Goal: Task Accomplishment & Management: Manage account settings

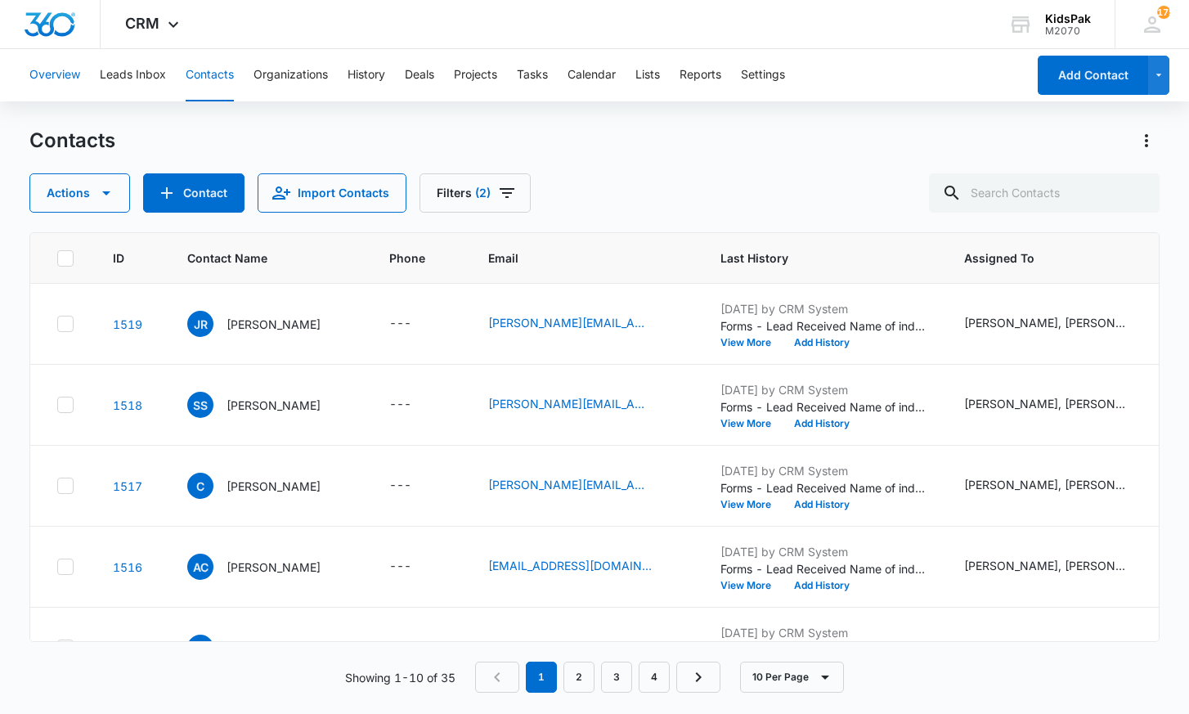
click at [65, 75] on button "Overview" at bounding box center [54, 75] width 51 height 52
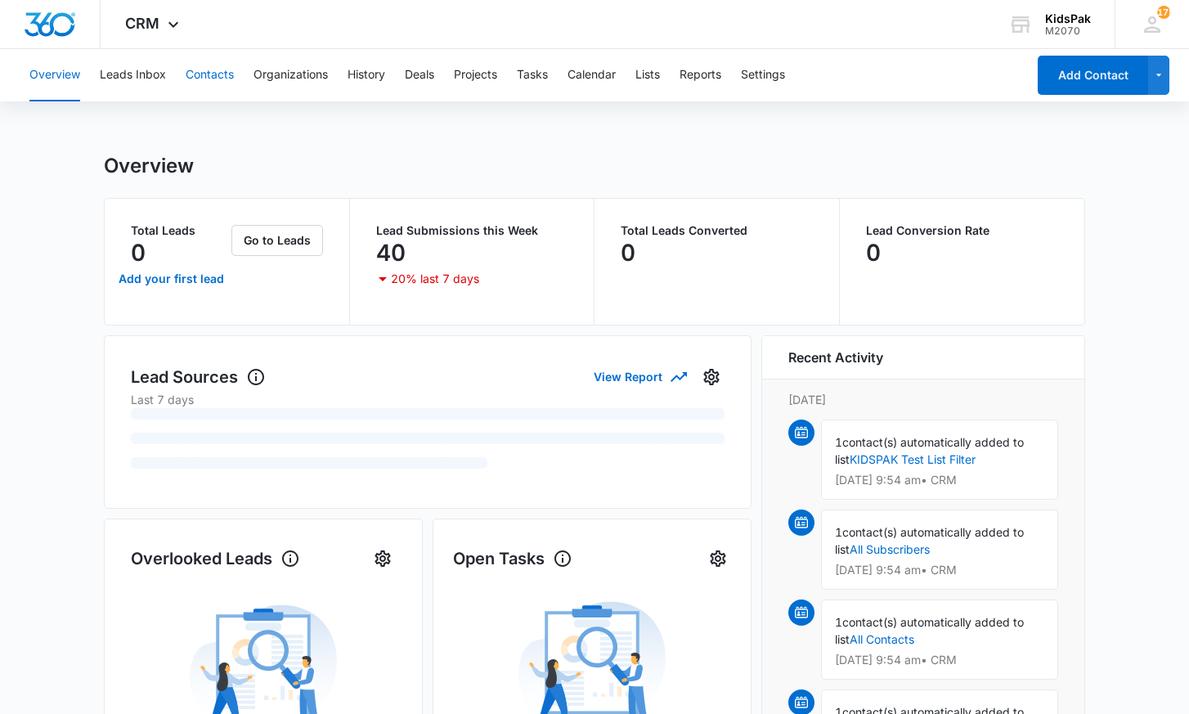
click at [213, 76] on button "Contacts" at bounding box center [210, 75] width 48 height 52
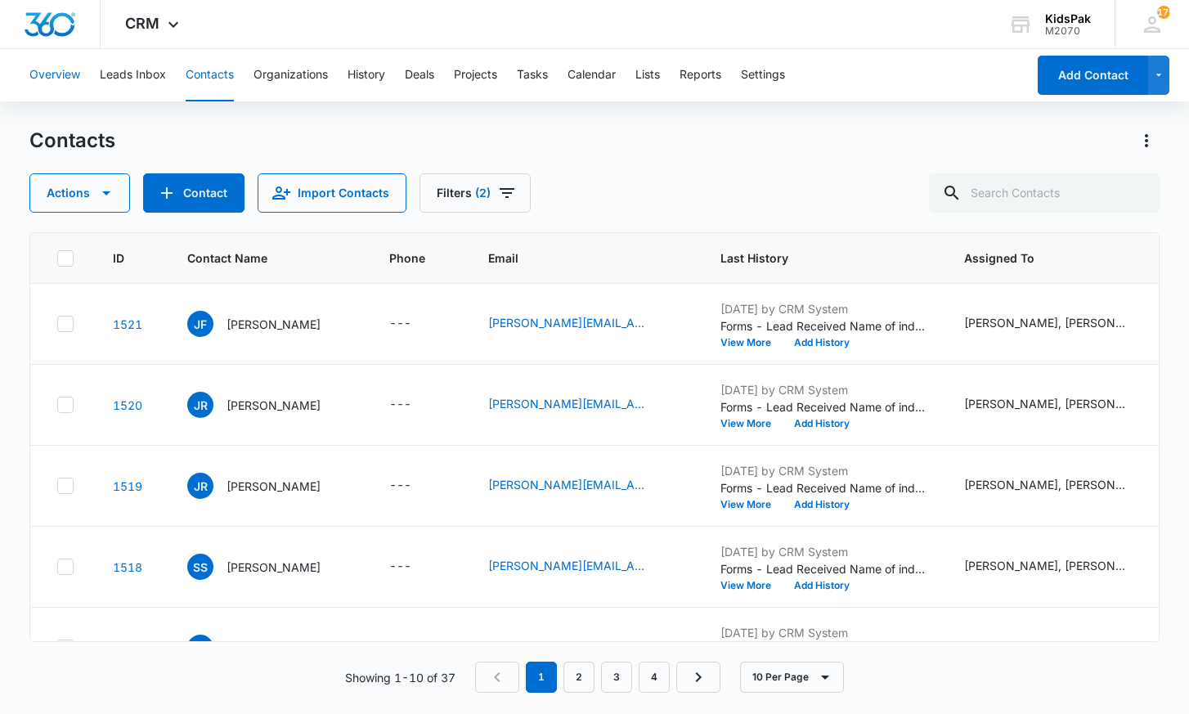
click at [57, 79] on button "Overview" at bounding box center [54, 75] width 51 height 52
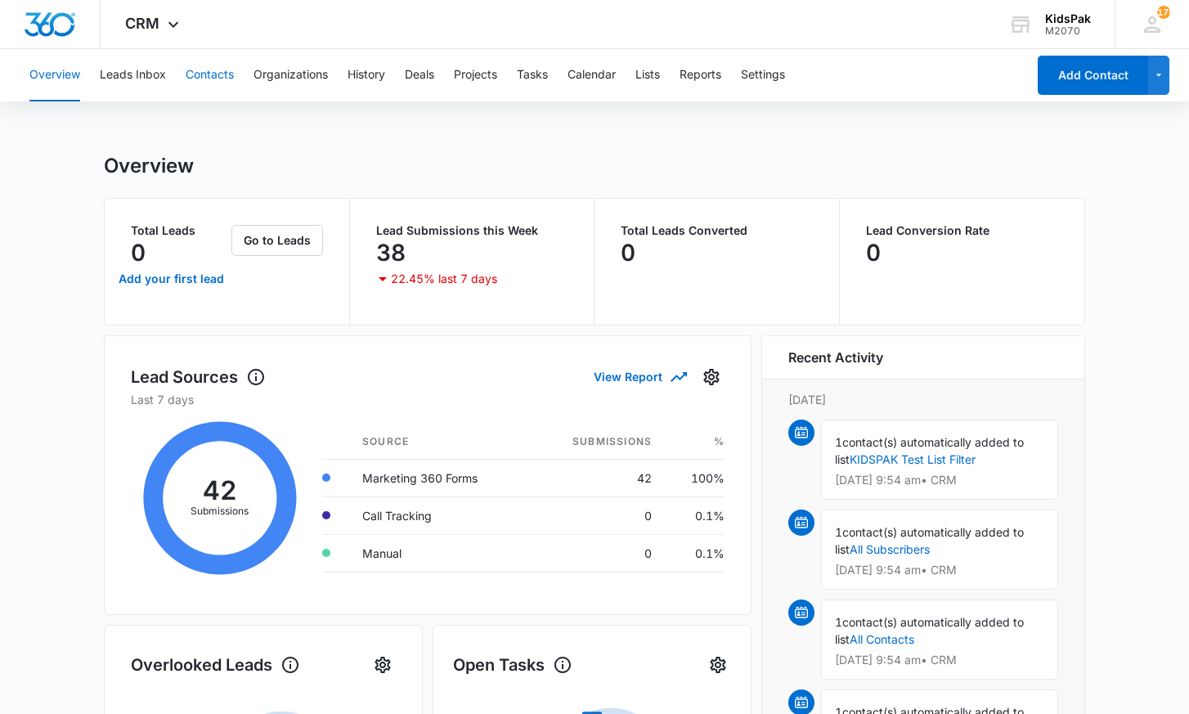
click at [214, 76] on button "Contacts" at bounding box center [210, 75] width 48 height 52
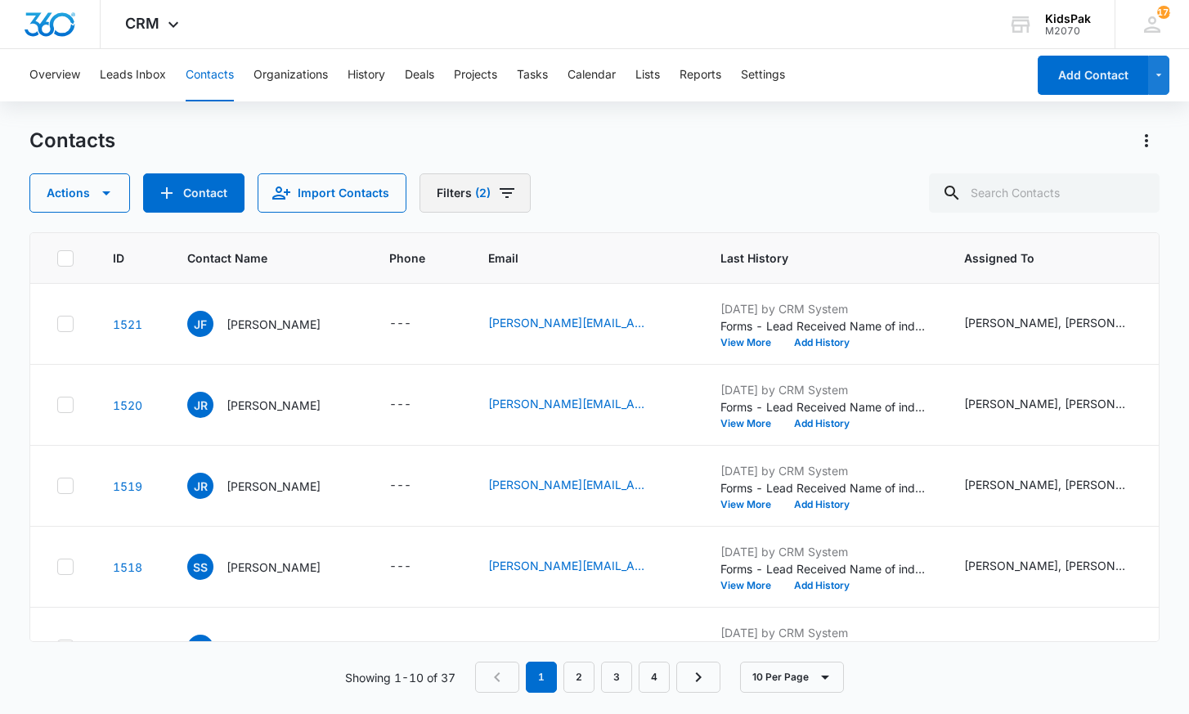
click at [454, 190] on button "Filters (2)" at bounding box center [474, 192] width 111 height 39
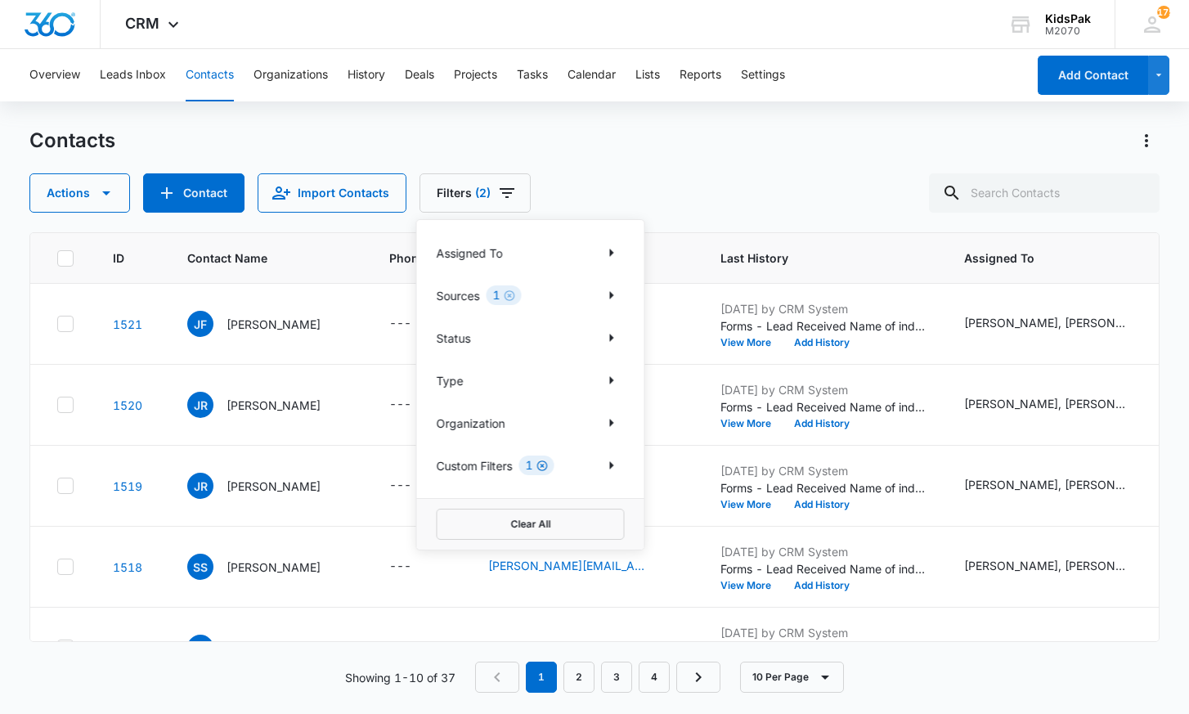
click at [544, 462] on icon "Clear" at bounding box center [542, 465] width 12 height 12
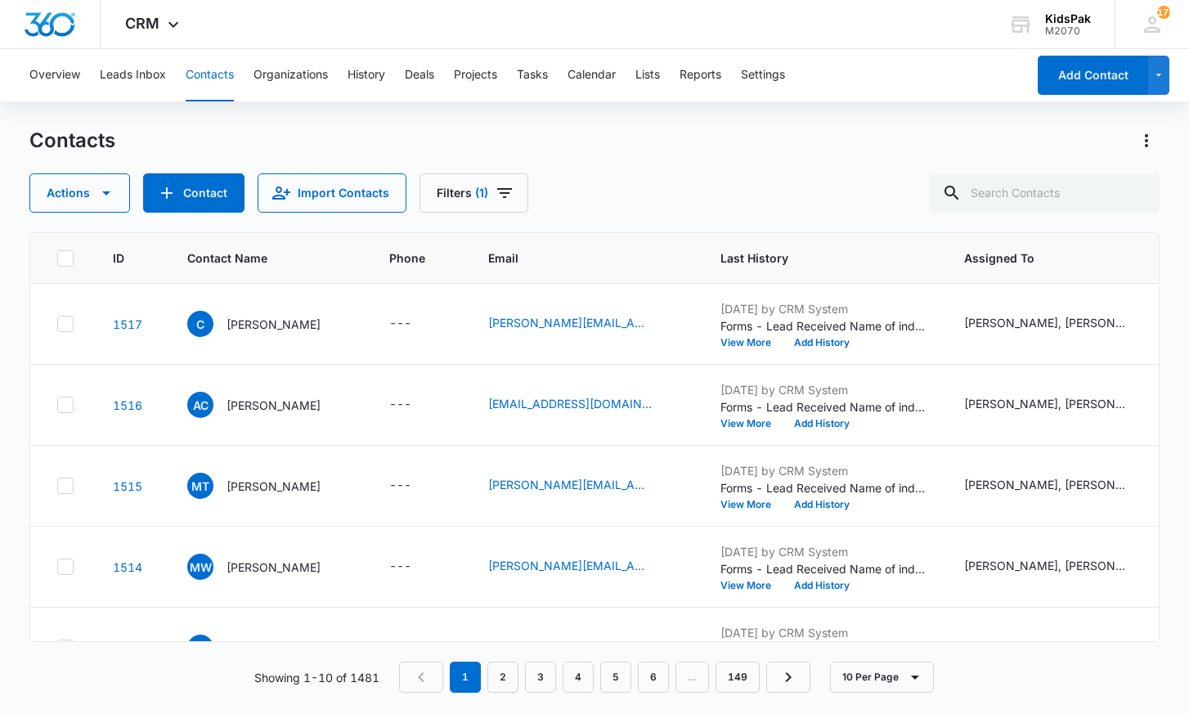
click at [619, 167] on div "Contacts Actions Contact Import Contacts Filters (1)" at bounding box center [593, 170] width 1129 height 85
click at [250, 404] on p "[PERSON_NAME]" at bounding box center [273, 404] width 94 height 17
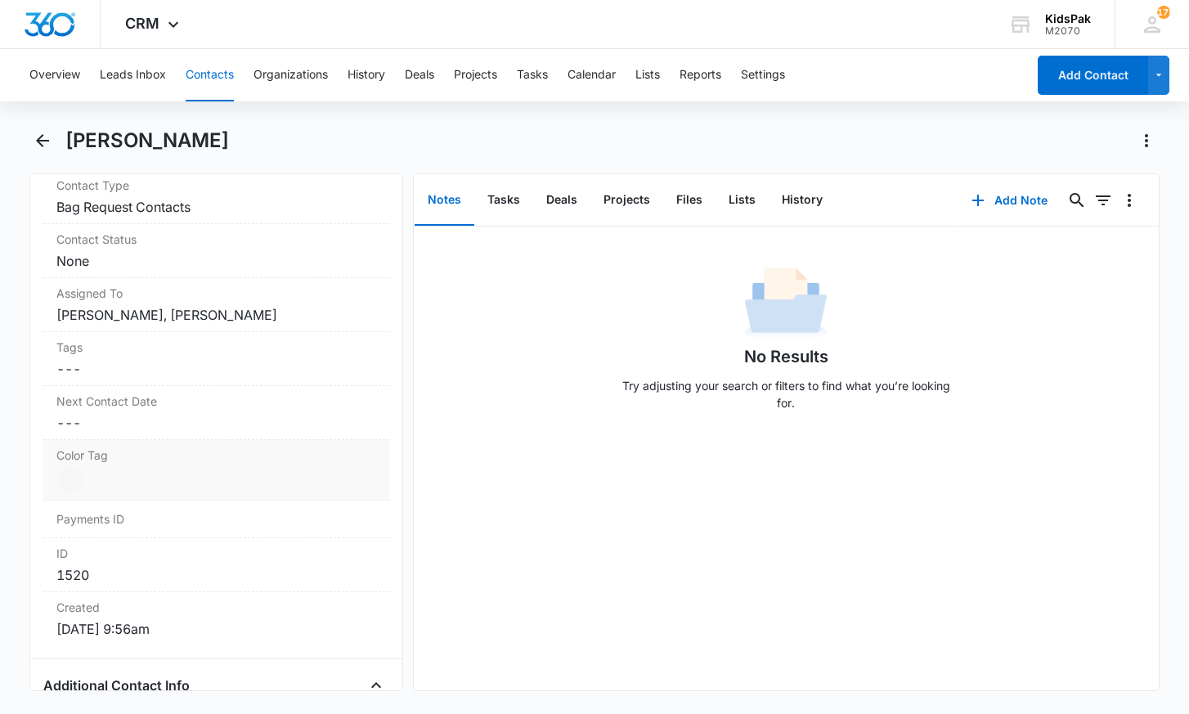
scroll to position [701, 0]
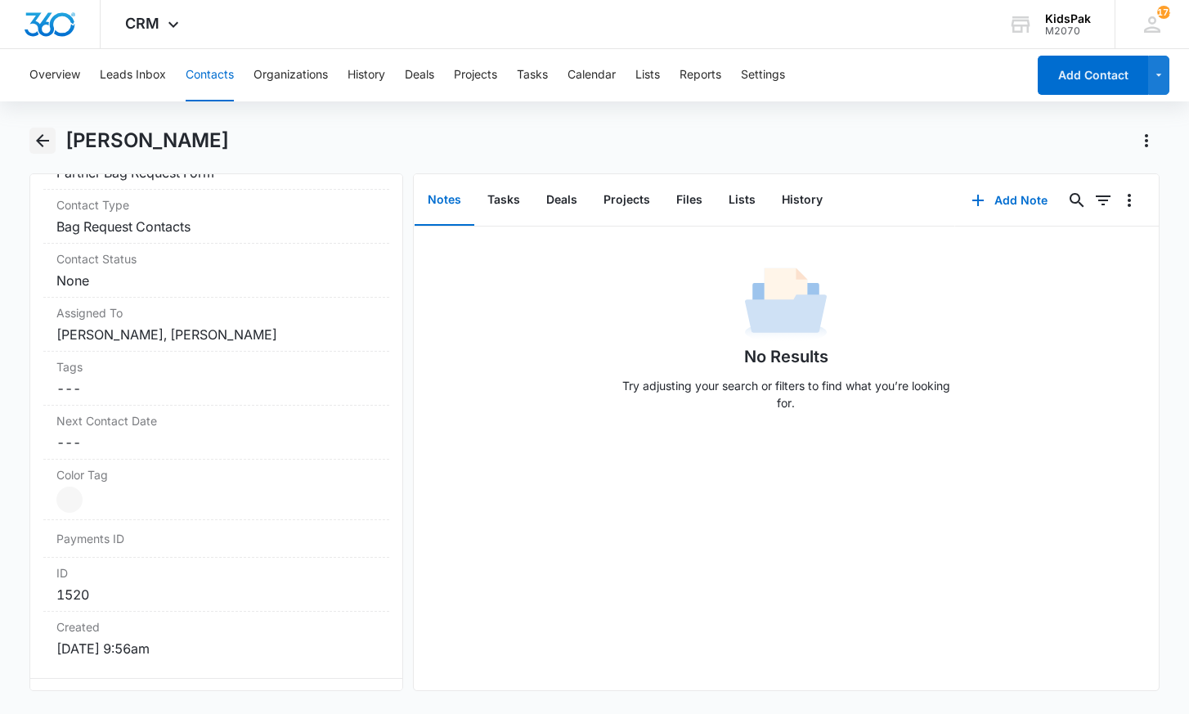
click at [34, 145] on icon "Back" at bounding box center [43, 141] width 20 height 20
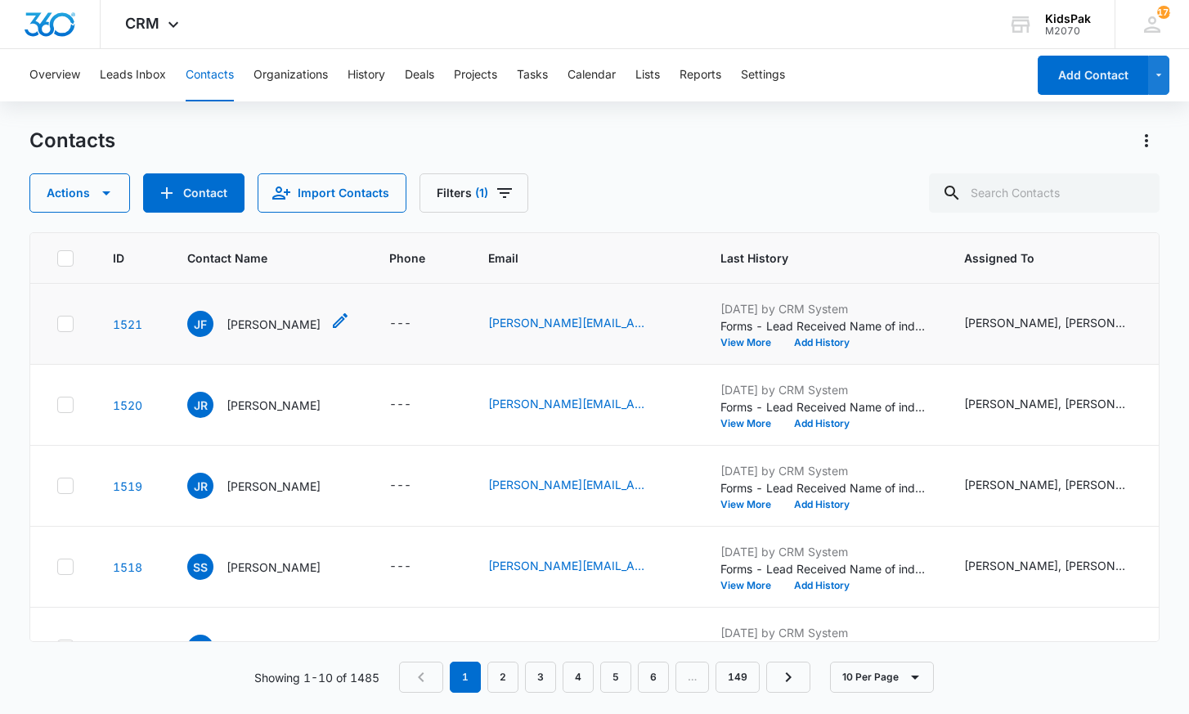
click at [246, 324] on p "[PERSON_NAME]" at bounding box center [273, 324] width 94 height 17
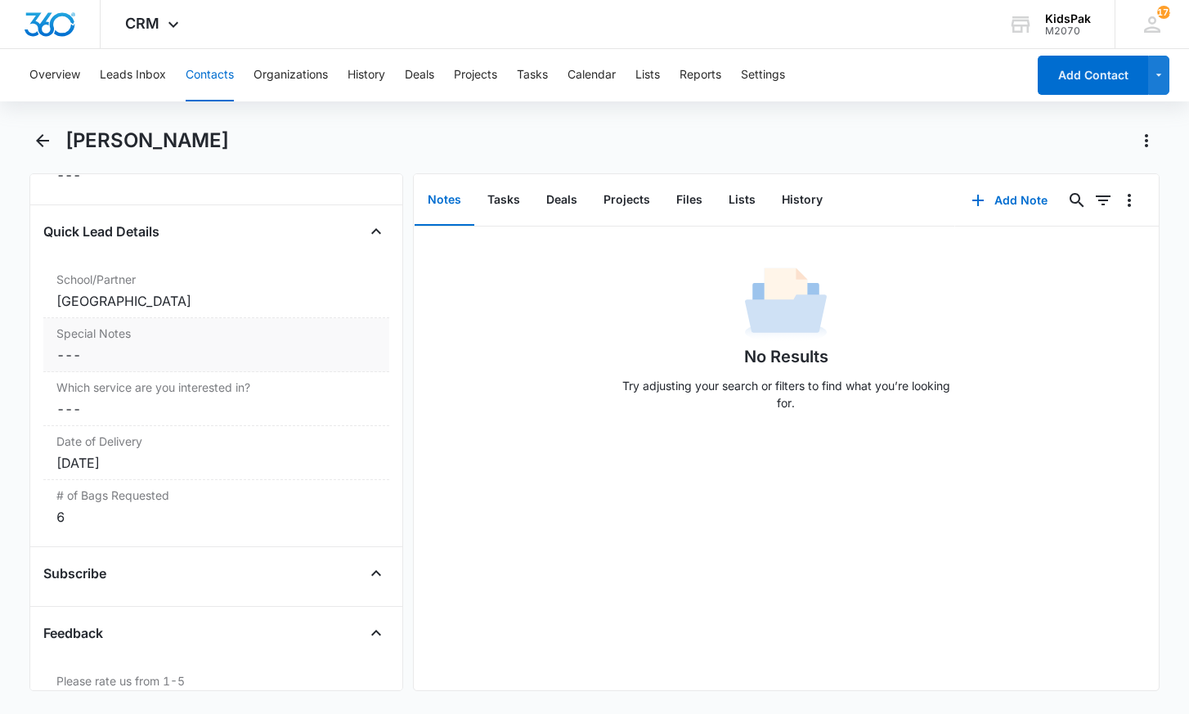
scroll to position [1435, 0]
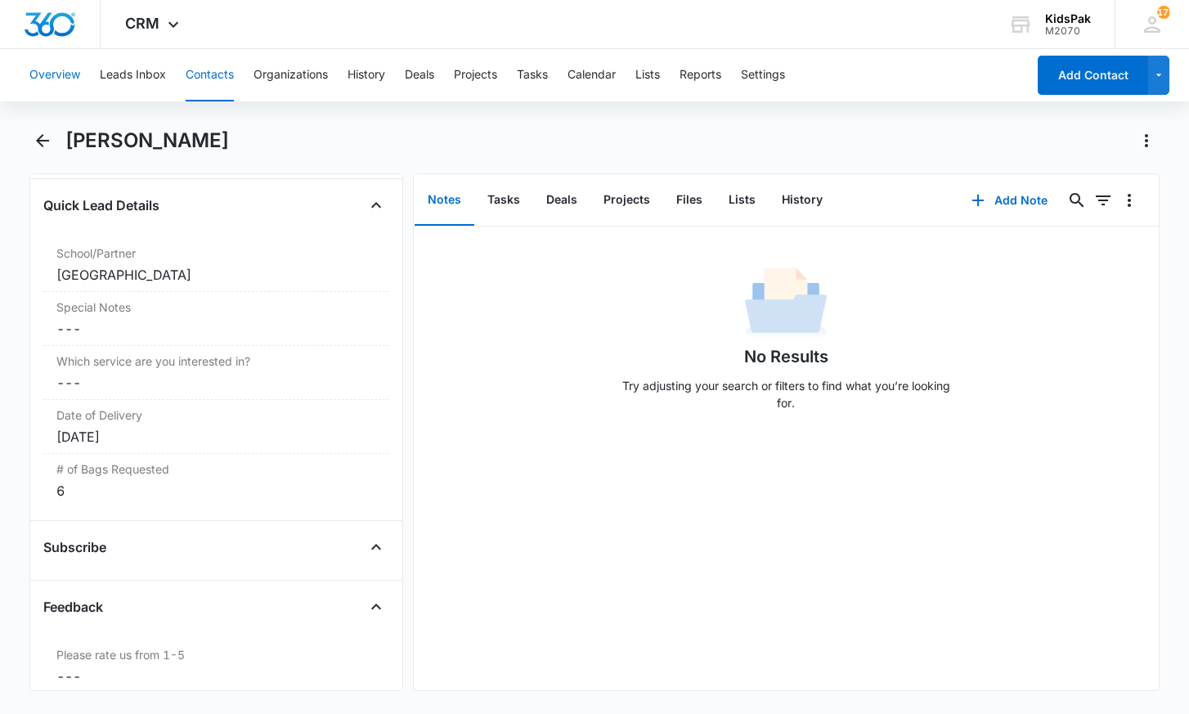
click at [55, 73] on button "Overview" at bounding box center [54, 75] width 51 height 52
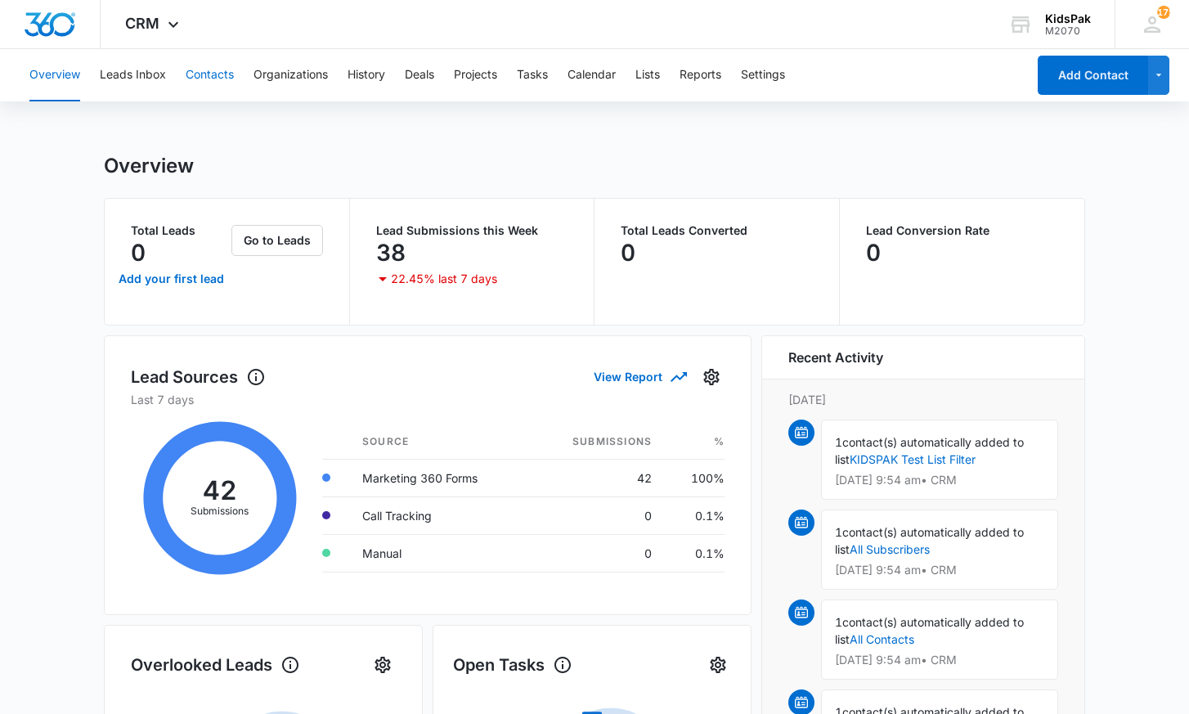
click at [218, 74] on button "Contacts" at bounding box center [210, 75] width 48 height 52
